Goal: Check status

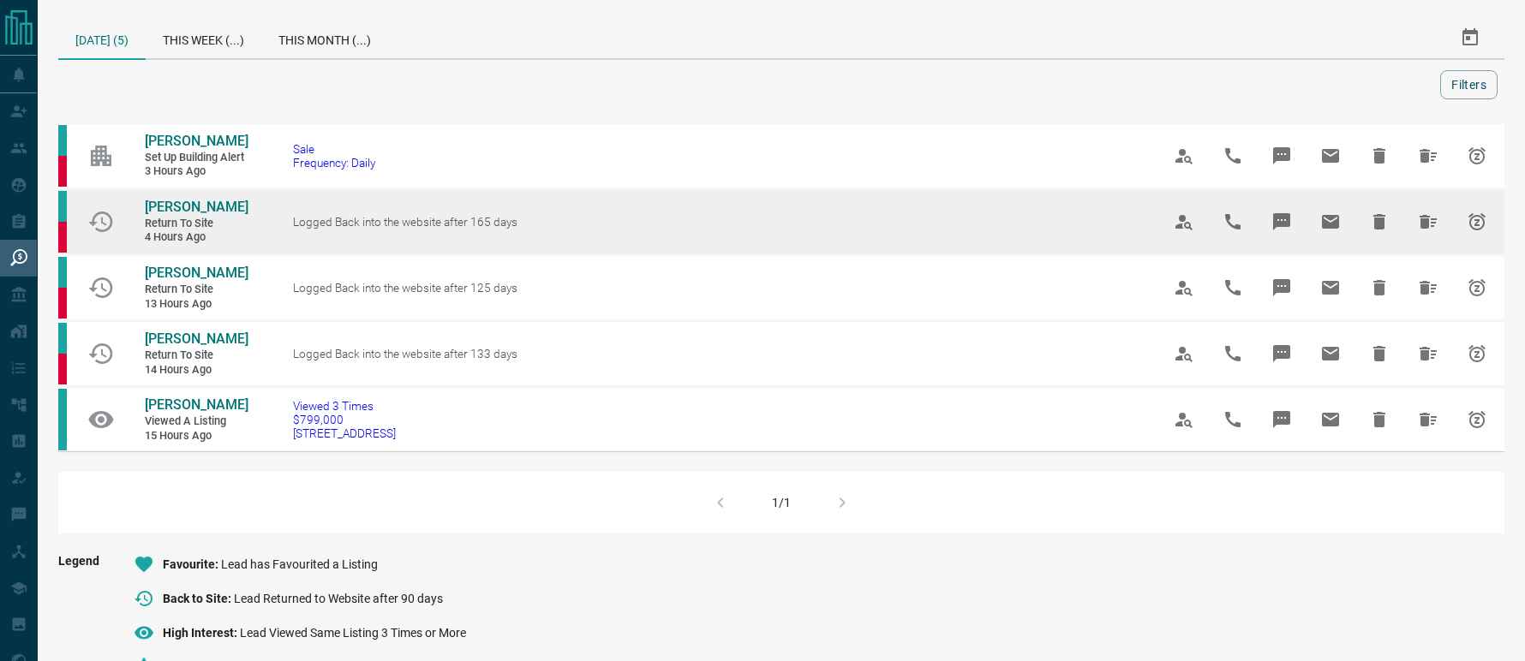
click at [156, 192] on td "[PERSON_NAME] Return to Site 4 hours ago" at bounding box center [183, 221] width 128 height 63
click at [152, 203] on span "[PERSON_NAME]" at bounding box center [197, 207] width 104 height 16
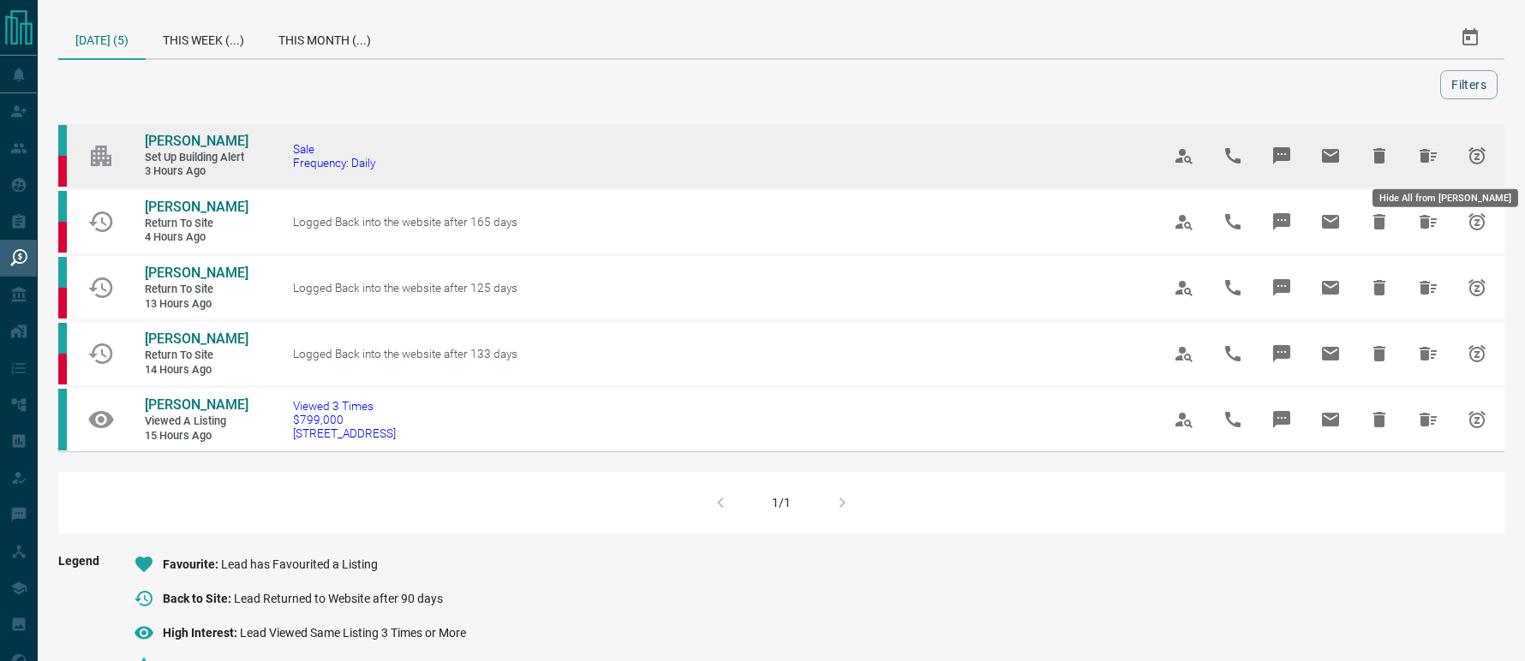
click at [1430, 151] on icon "Hide All from Dave Hine" at bounding box center [1427, 156] width 17 height 14
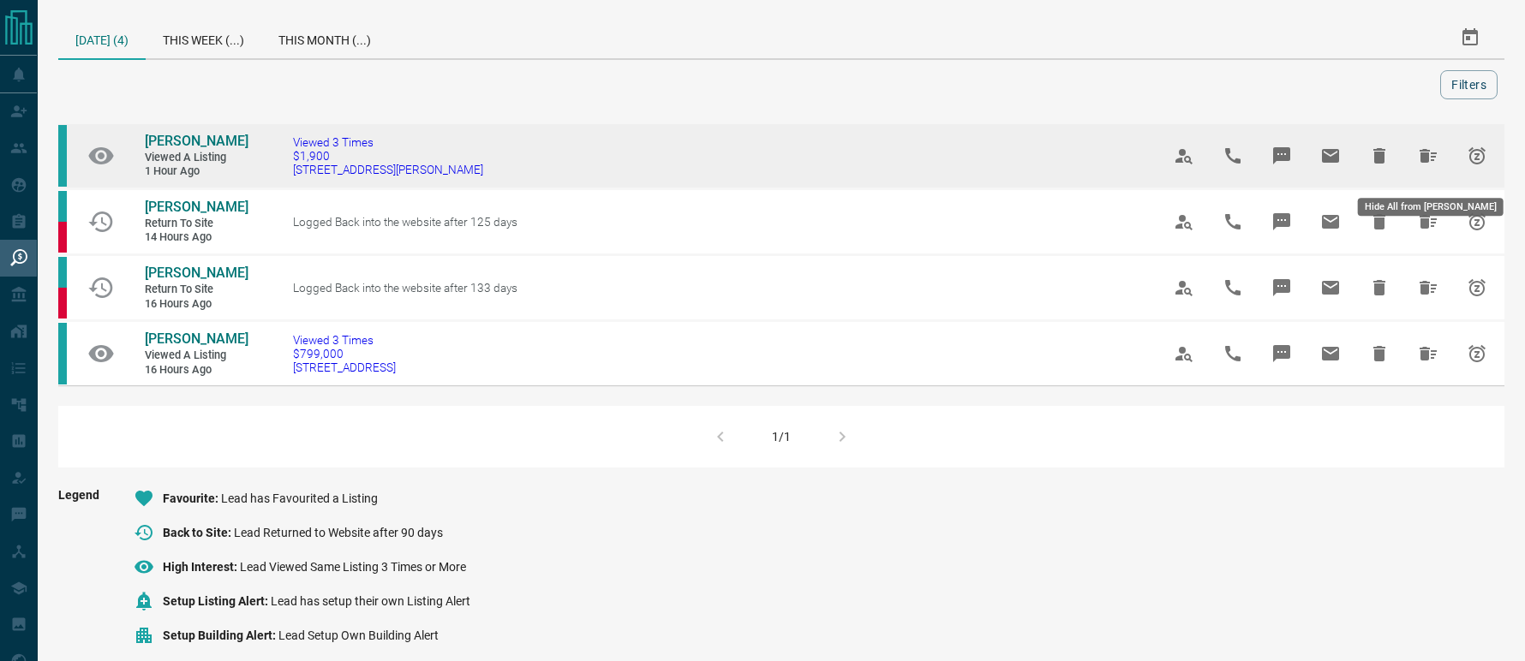
click at [1438, 163] on icon "Hide All from Michelle Lameira" at bounding box center [1428, 156] width 21 height 21
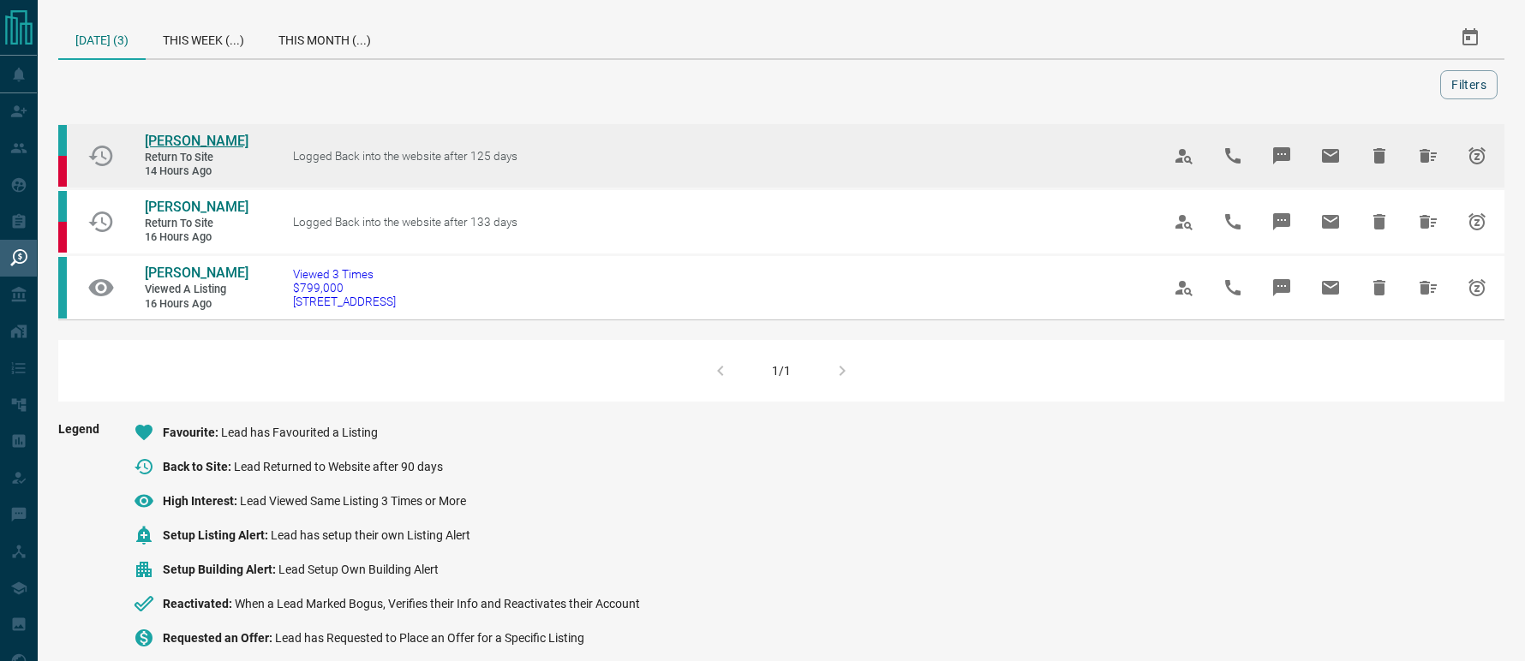
click at [168, 149] on span "[PERSON_NAME]" at bounding box center [197, 141] width 104 height 16
click at [1420, 166] on icon "Hide All from Chris Galchyshyn" at bounding box center [1428, 156] width 21 height 21
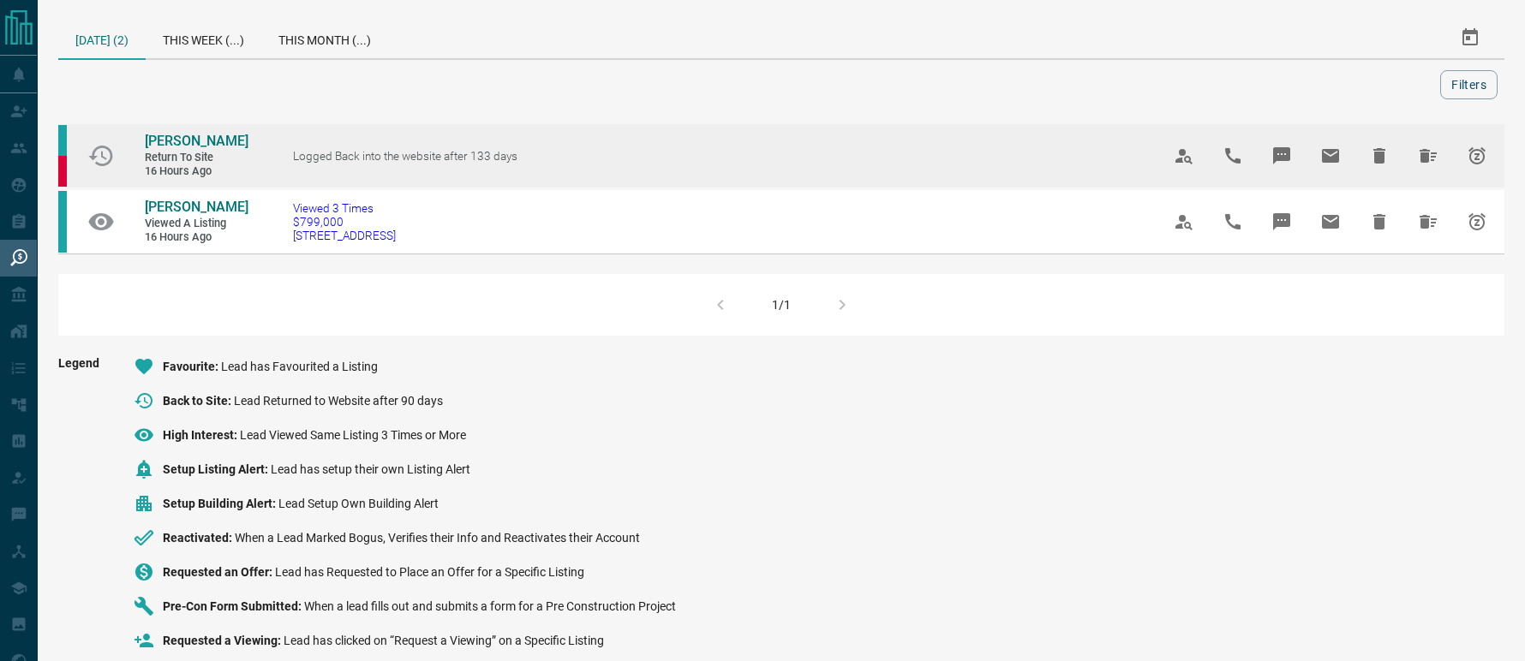
click at [210, 151] on span "Return to Site" at bounding box center [196, 158] width 103 height 15
click at [210, 135] on span "[PERSON_NAME]" at bounding box center [197, 141] width 104 height 16
click at [1426, 158] on icon "Hide All from Jillian Barlow" at bounding box center [1427, 156] width 17 height 14
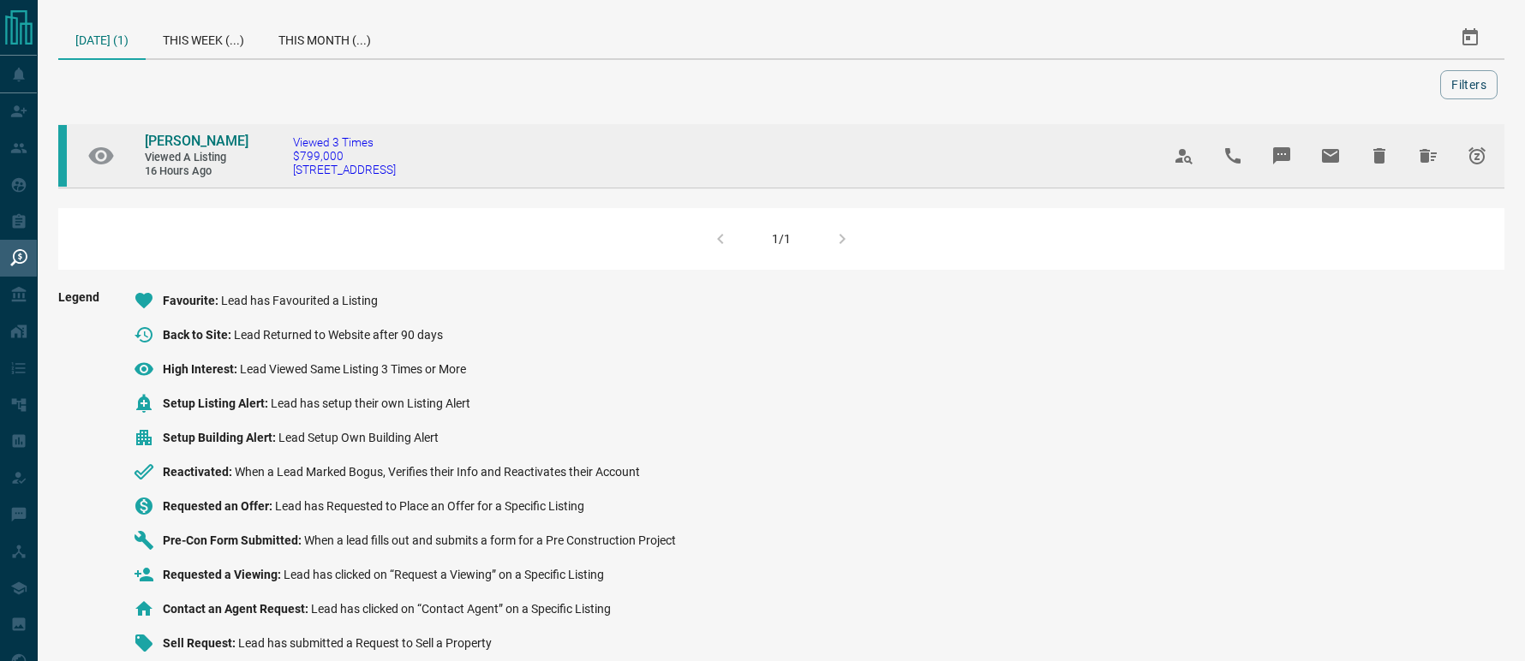
drag, startPoint x: 456, startPoint y: 188, endPoint x: 293, endPoint y: 194, distance: 162.8
click at [293, 188] on td "Viewed 3 Times $799,000 [STREET_ADDRESS]" at bounding box center [701, 155] width 868 height 65
copy span "[STREET_ADDRESS]"
click at [197, 151] on link "[PERSON_NAME]" at bounding box center [196, 142] width 103 height 18
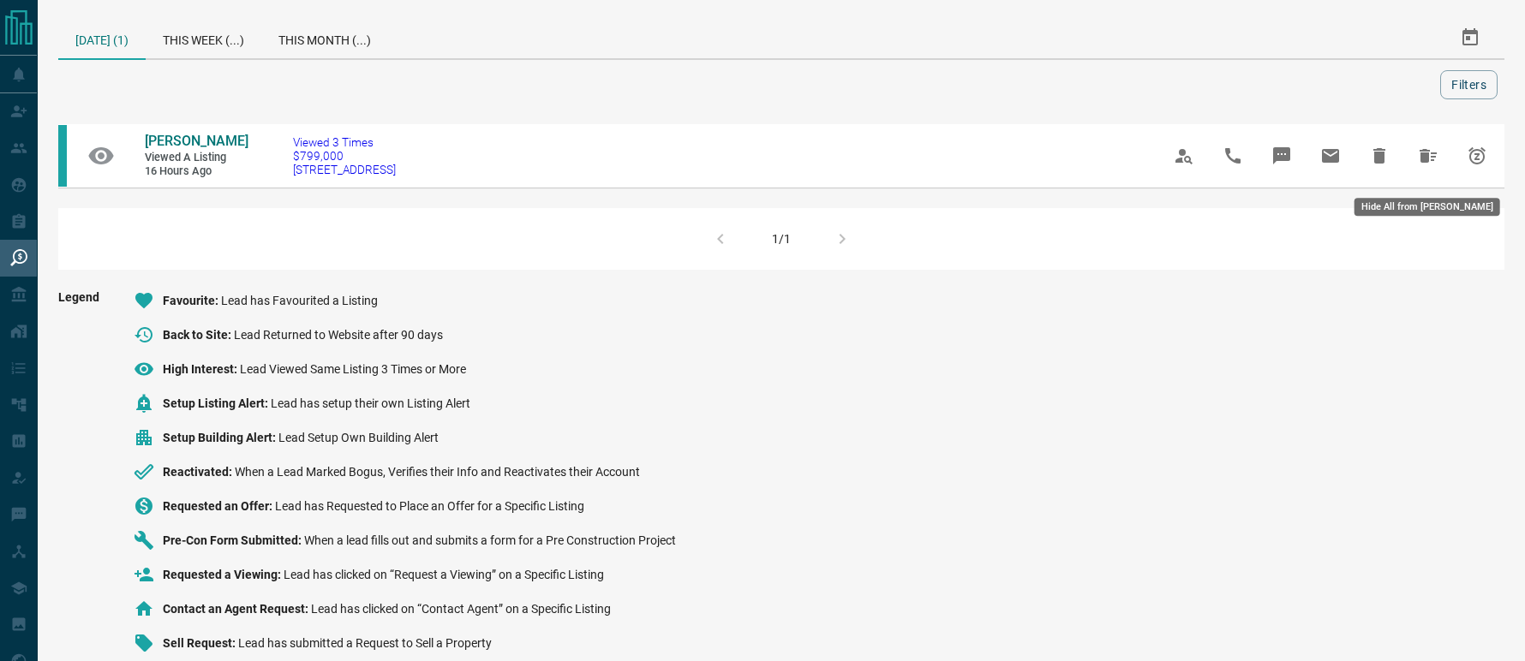
click at [1420, 158] on icon "Hide All from Fernando Lauriano" at bounding box center [1428, 156] width 21 height 21
